Goal: Navigation & Orientation: Find specific page/section

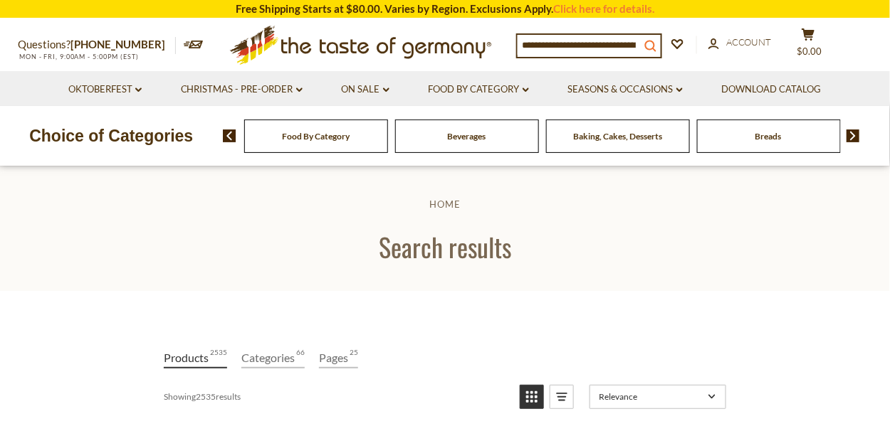
click at [656, 43] on icon "search_icon" at bounding box center [650, 46] width 12 height 12
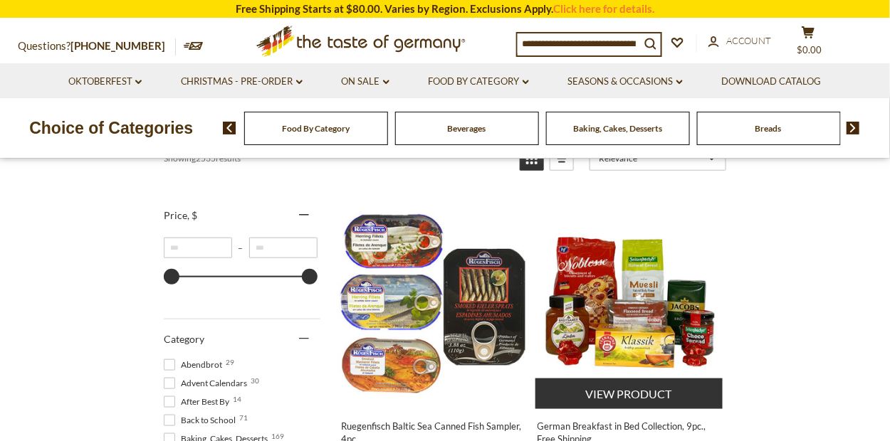
scroll to position [285, 0]
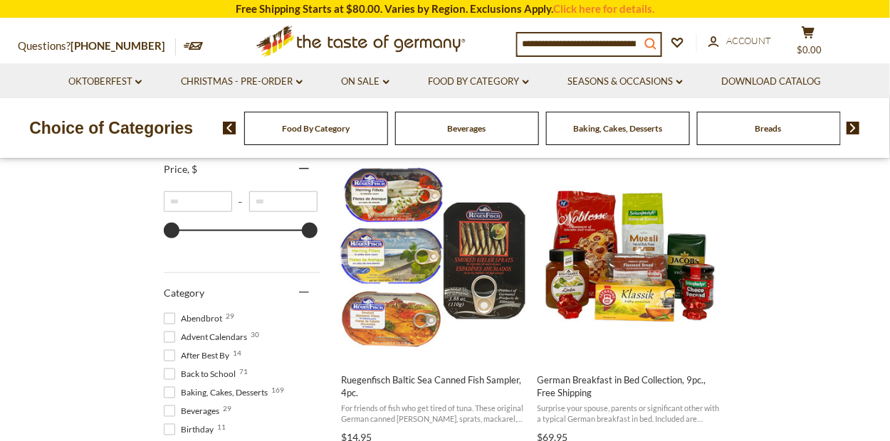
click at [656, 38] on icon "submit" at bounding box center [650, 43] width 11 height 11
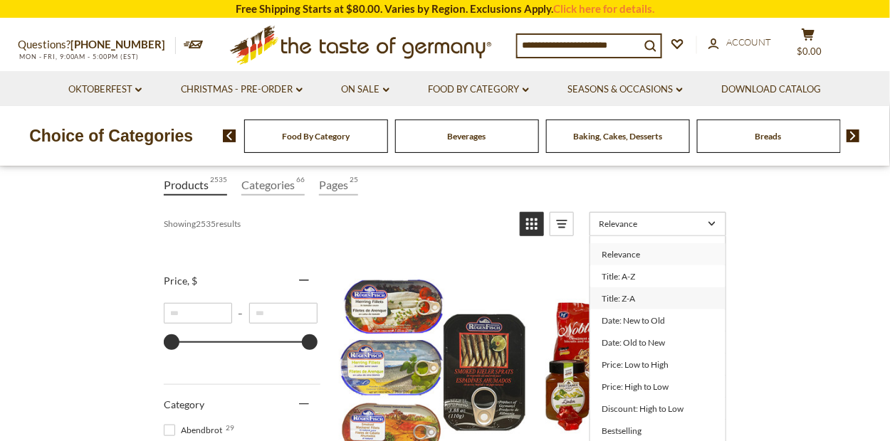
scroll to position [214, 0]
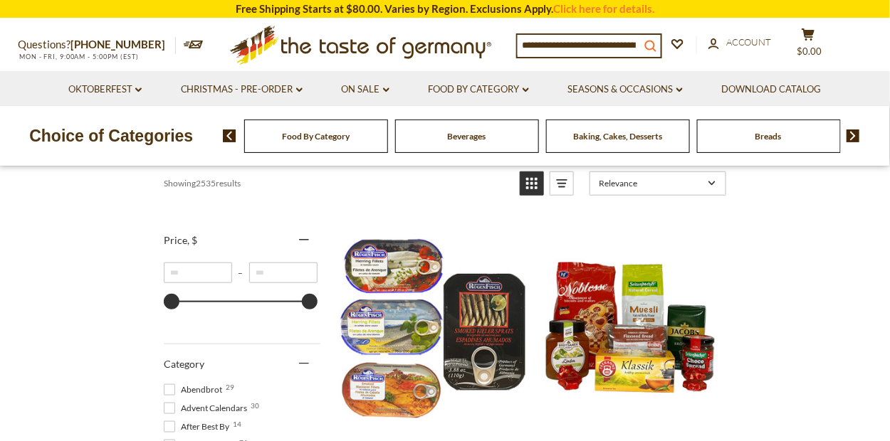
click at [656, 40] on icon "search_icon" at bounding box center [650, 46] width 12 height 12
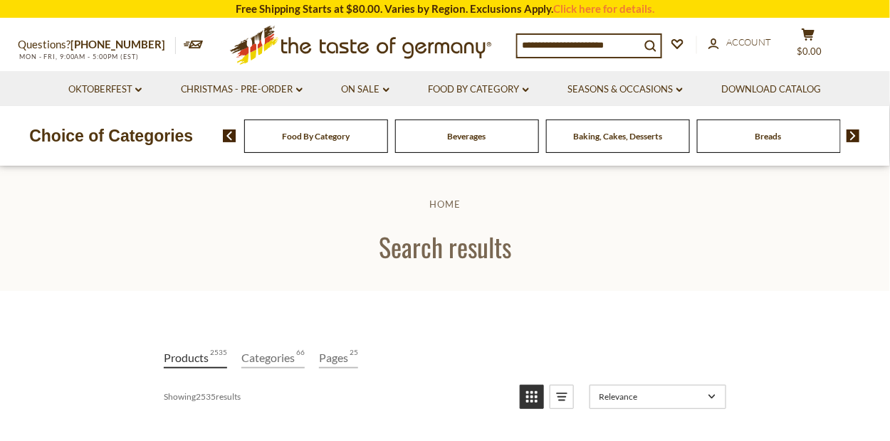
click at [302, 135] on span "Food By Category" at bounding box center [316, 136] width 68 height 11
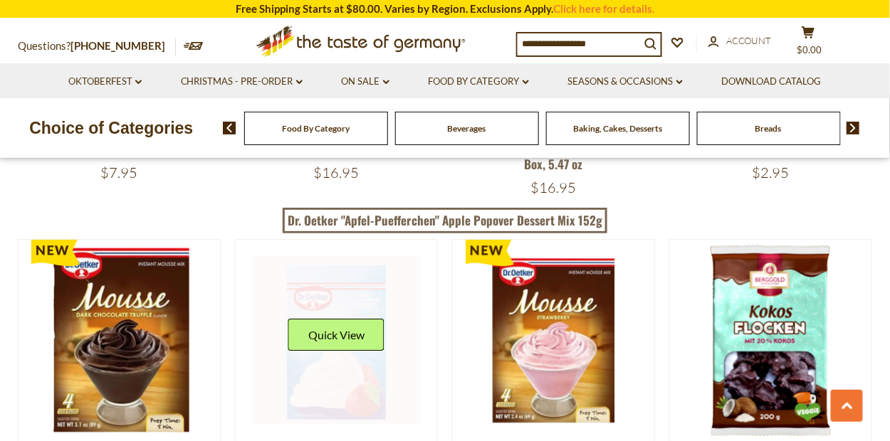
scroll to position [1281, 0]
